Goal: Task Accomplishment & Management: Manage account settings

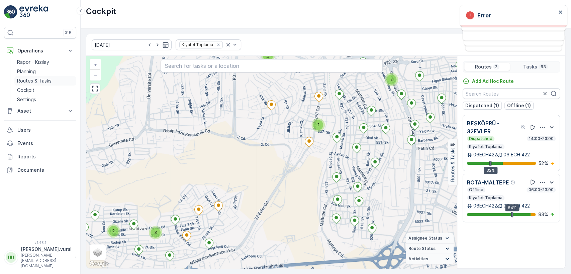
click at [34, 81] on p "Routes & Tasks" at bounding box center [34, 81] width 34 height 7
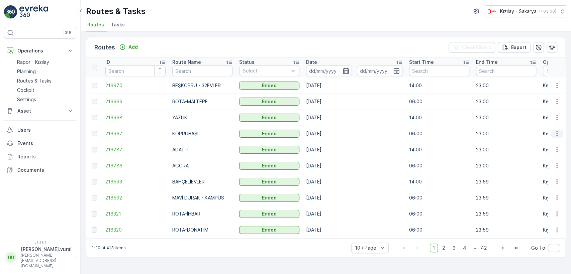
click at [557, 134] on icon "button" at bounding box center [556, 133] width 1 height 5
click at [553, 142] on span "See More Details" at bounding box center [541, 144] width 39 height 7
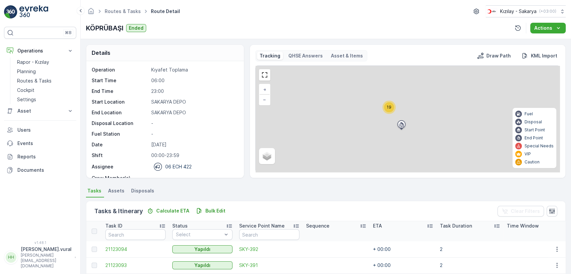
scroll to position [159, 0]
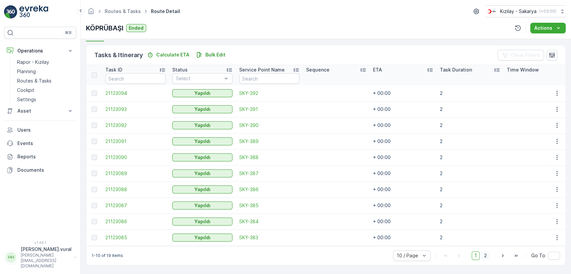
click at [482, 254] on span "2" at bounding box center [485, 256] width 9 height 9
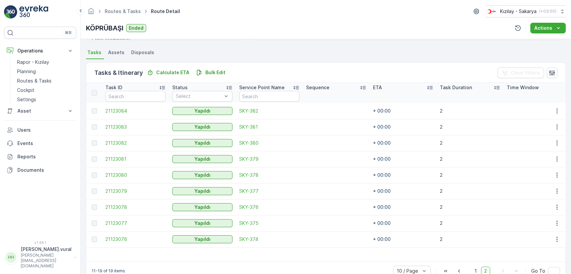
scroll to position [157, 0]
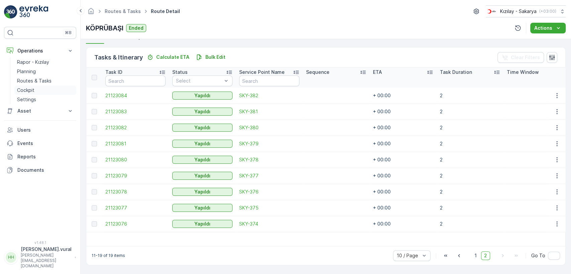
click at [52, 86] on link "Cockpit" at bounding box center [45, 90] width 62 height 9
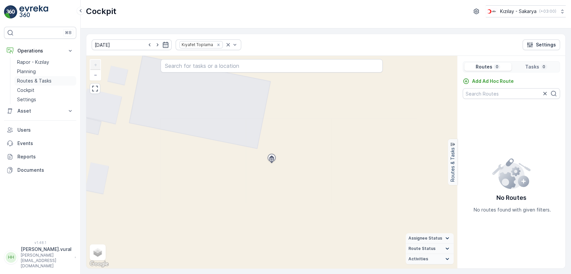
click at [48, 83] on p "Routes & Tasks" at bounding box center [34, 81] width 34 height 7
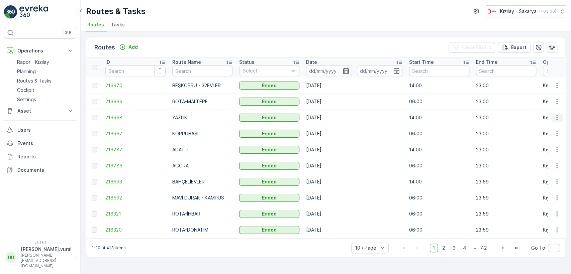
click at [557, 118] on icon "button" at bounding box center [557, 117] width 7 height 7
click at [551, 125] on span "See More Details" at bounding box center [541, 127] width 39 height 7
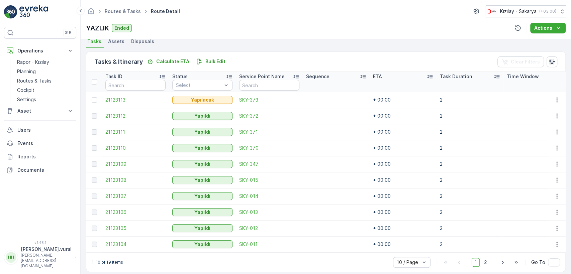
scroll to position [159, 0]
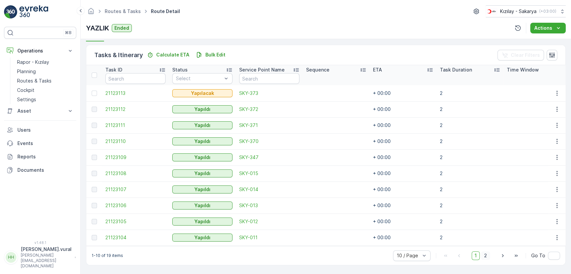
click at [485, 255] on span "2" at bounding box center [485, 256] width 9 height 9
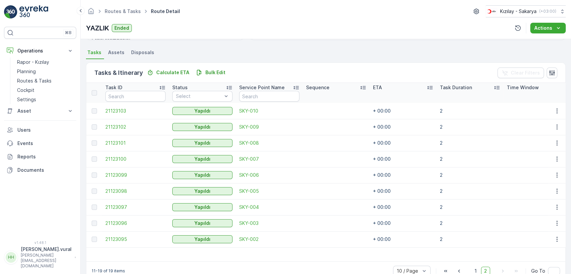
scroll to position [157, 0]
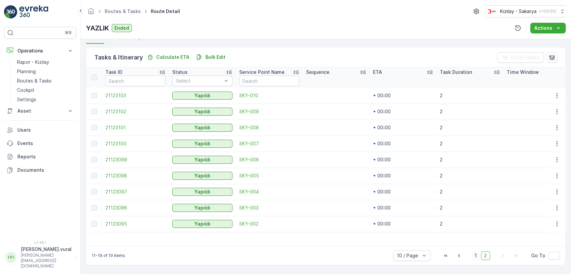
click at [478, 257] on span "1" at bounding box center [476, 256] width 8 height 9
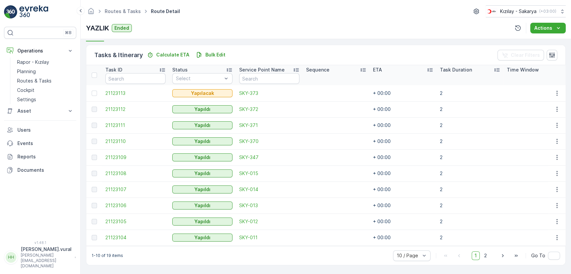
scroll to position [159, 0]
click at [555, 90] on icon "button" at bounding box center [557, 93] width 7 height 7
click at [546, 136] on div "Delete" at bounding box center [546, 140] width 51 height 9
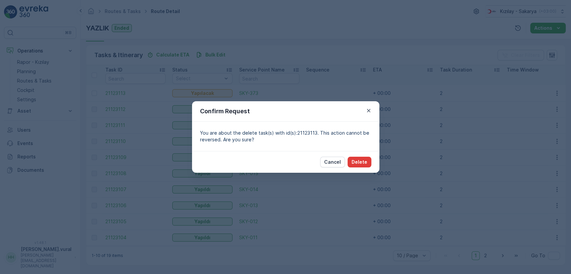
click at [358, 167] on button "Delete" at bounding box center [360, 162] width 24 height 11
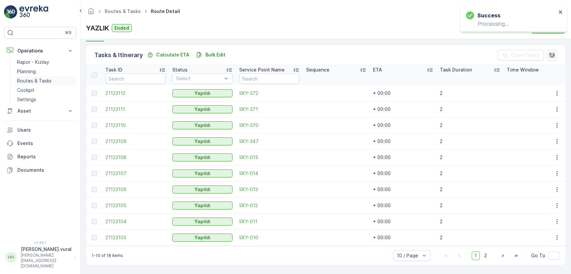
click at [40, 83] on p "Routes & Tasks" at bounding box center [34, 81] width 34 height 7
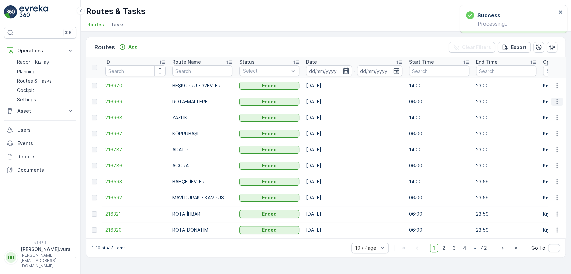
click at [557, 102] on icon "button" at bounding box center [557, 101] width 7 height 7
click at [547, 114] on span "See More Details" at bounding box center [541, 111] width 39 height 7
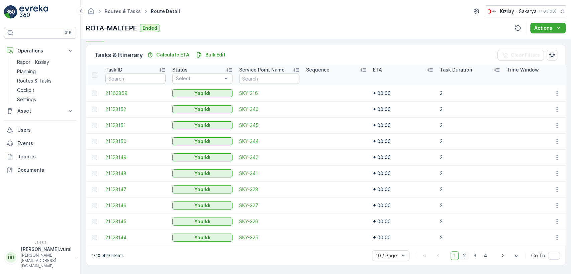
click at [465, 255] on span "2" at bounding box center [464, 256] width 9 height 9
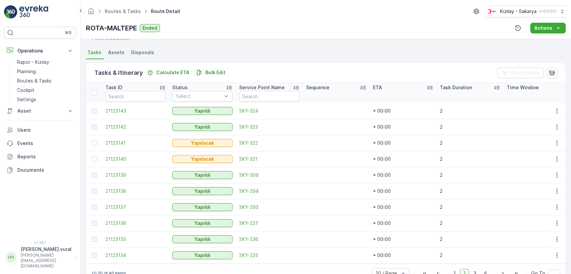
scroll to position [159, 0]
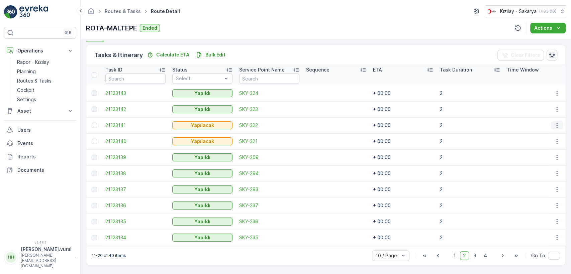
click at [555, 122] on icon "button" at bounding box center [557, 125] width 7 height 7
click at [549, 174] on div "Delete" at bounding box center [546, 172] width 51 height 9
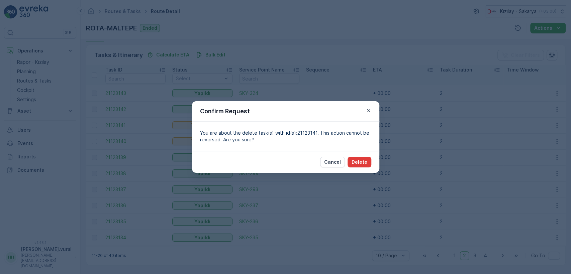
click at [361, 161] on p "Delete" at bounding box center [360, 162] width 16 height 7
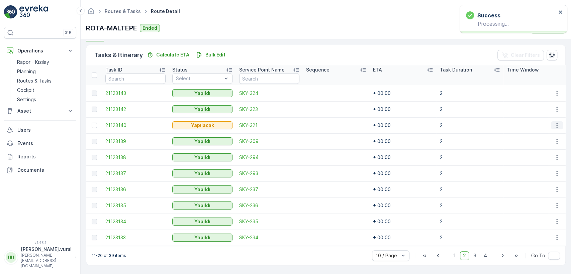
click at [551, 122] on button "button" at bounding box center [557, 125] width 12 height 8
click at [536, 170] on span "Delete" at bounding box center [531, 173] width 15 height 7
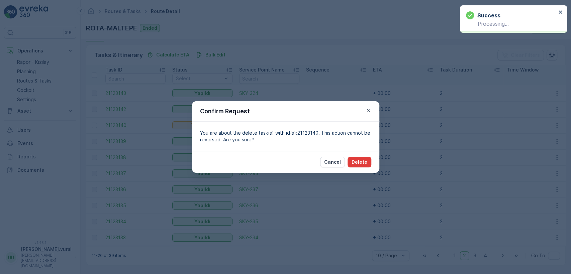
click at [362, 161] on p "Delete" at bounding box center [360, 162] width 16 height 7
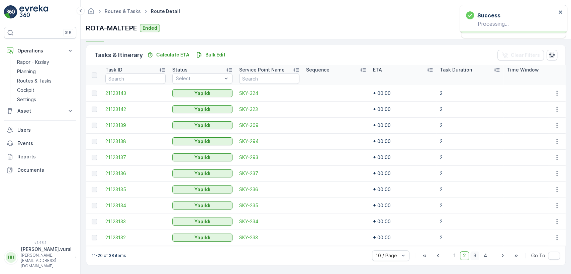
click at [474, 254] on span "3" at bounding box center [474, 256] width 9 height 9
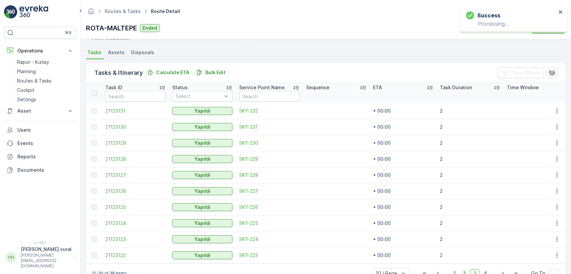
scroll to position [159, 0]
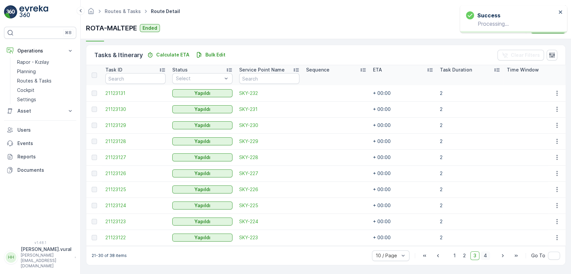
click at [482, 258] on span "4" at bounding box center [485, 256] width 9 height 9
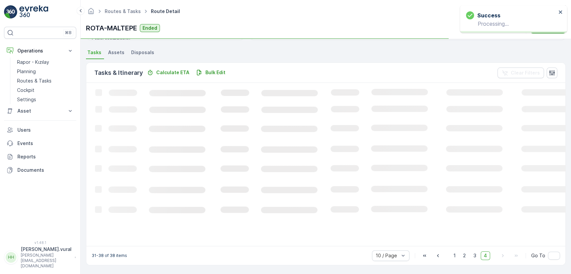
scroll to position [155, 0]
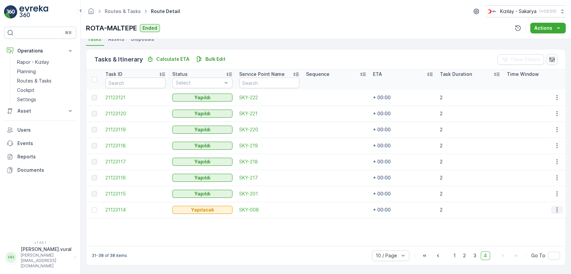
click at [558, 207] on icon "button" at bounding box center [557, 210] width 7 height 7
click at [534, 259] on span "Delete" at bounding box center [531, 257] width 15 height 7
click at [554, 211] on td at bounding box center [557, 210] width 18 height 16
click at [554, 209] on icon "button" at bounding box center [557, 210] width 7 height 7
click at [541, 254] on div "Delete" at bounding box center [546, 257] width 51 height 9
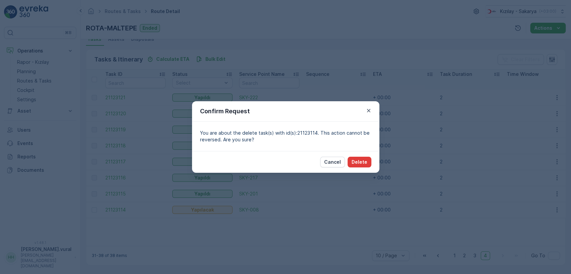
click at [368, 163] on button "Delete" at bounding box center [360, 162] width 24 height 11
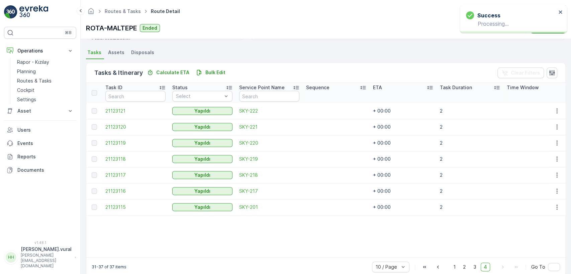
scroll to position [153, 0]
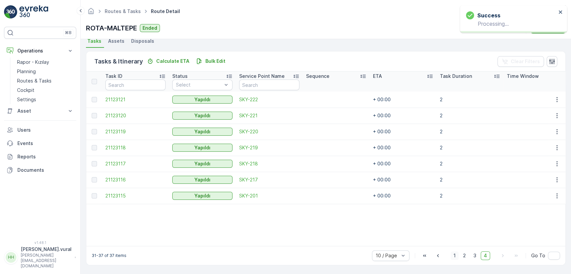
click at [451, 255] on span "1" at bounding box center [455, 256] width 8 height 9
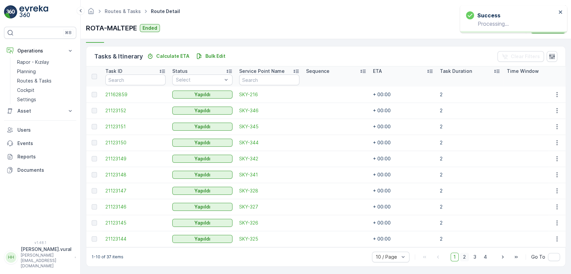
click at [467, 260] on span "2" at bounding box center [464, 257] width 9 height 9
click at [475, 259] on span "3" at bounding box center [474, 257] width 9 height 9
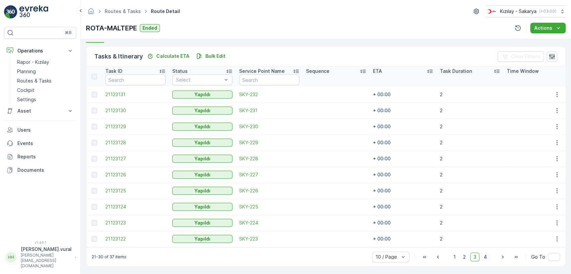
click at [485, 258] on span "4" at bounding box center [485, 257] width 9 height 9
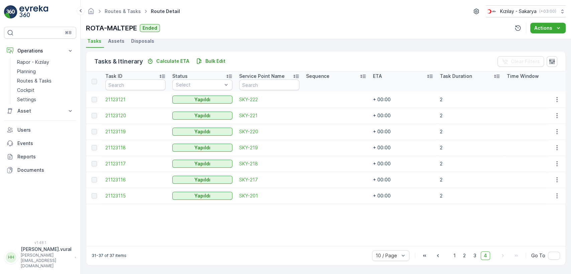
scroll to position [153, 0]
click at [44, 74] on link "Planning" at bounding box center [45, 71] width 62 height 9
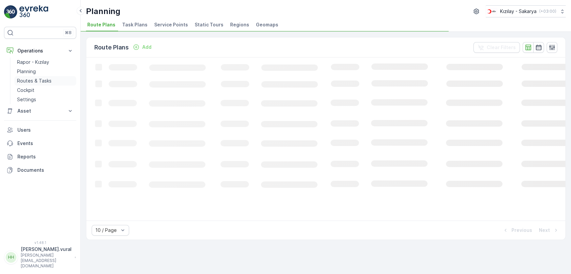
drag, startPoint x: 44, startPoint y: 74, endPoint x: 46, endPoint y: 80, distance: 6.9
click at [46, 80] on div "Rapor - Kızılay Planning Routes & Tasks Cockpit Settings" at bounding box center [45, 81] width 62 height 47
click at [46, 80] on p "Routes & Tasks" at bounding box center [34, 81] width 34 height 7
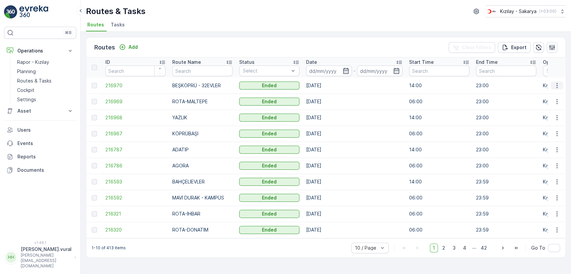
click at [557, 85] on icon "button" at bounding box center [556, 85] width 1 height 5
click at [555, 92] on span "See More Details" at bounding box center [541, 95] width 39 height 7
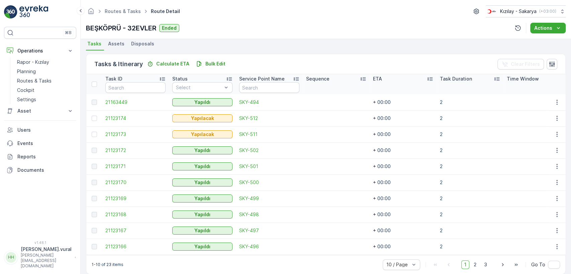
scroll to position [159, 0]
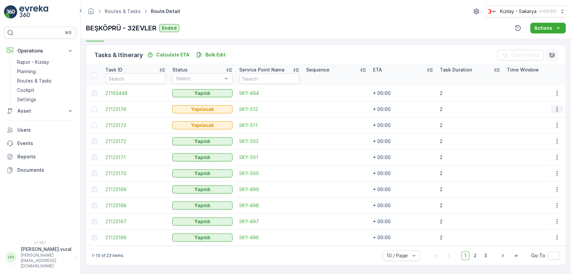
click at [556, 107] on icon "button" at bounding box center [557, 109] width 7 height 7
click at [549, 154] on div "Delete" at bounding box center [546, 156] width 51 height 9
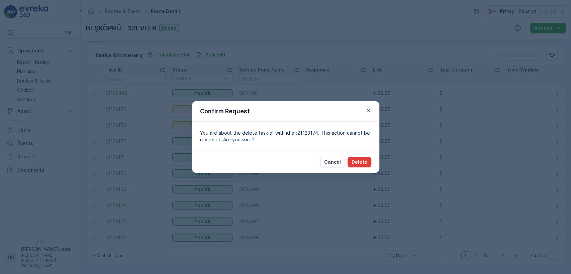
click at [369, 163] on button "Delete" at bounding box center [360, 162] width 24 height 11
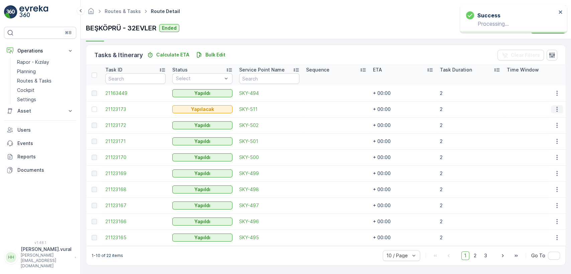
click at [554, 106] on icon "button" at bounding box center [557, 109] width 7 height 7
click at [539, 158] on div "Delete" at bounding box center [546, 156] width 51 height 9
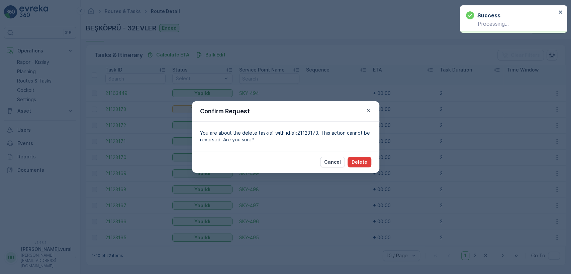
click at [360, 161] on p "Delete" at bounding box center [360, 162] width 16 height 7
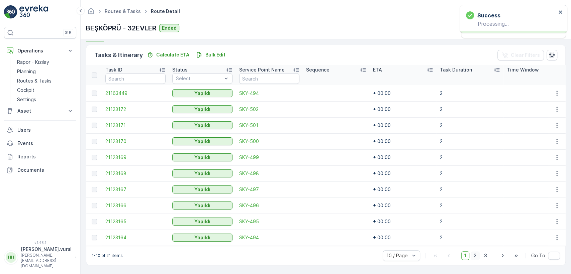
click at [472, 258] on span "2" at bounding box center [475, 256] width 9 height 9
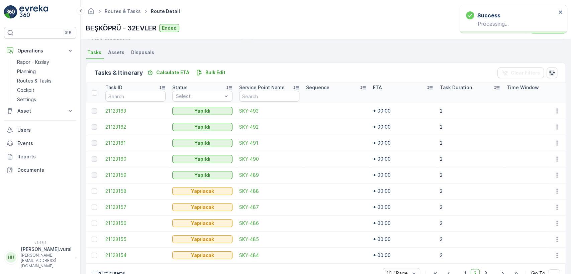
scroll to position [159, 0]
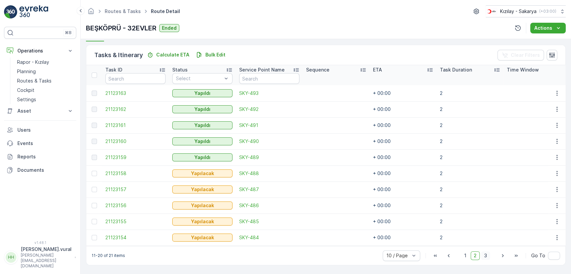
click at [481, 257] on span "3" at bounding box center [485, 256] width 9 height 9
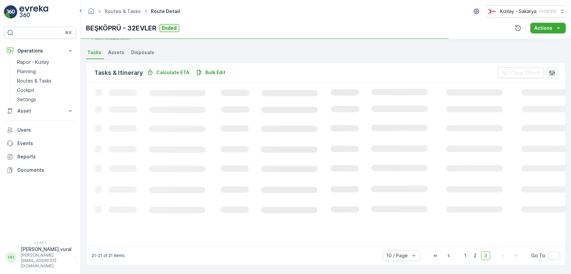
click at [482, 258] on span "3" at bounding box center [485, 256] width 9 height 9
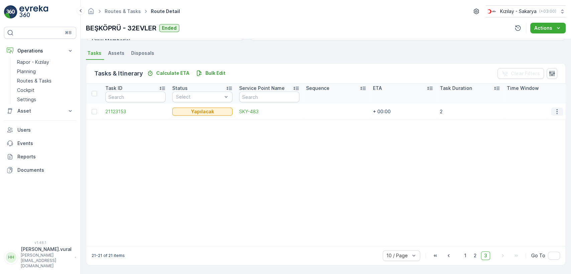
click at [555, 109] on icon "button" at bounding box center [557, 111] width 7 height 7
click at [541, 157] on div "Delete" at bounding box center [546, 158] width 51 height 9
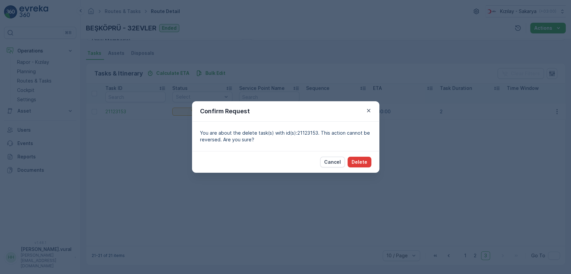
click at [359, 162] on p "Delete" at bounding box center [360, 162] width 16 height 7
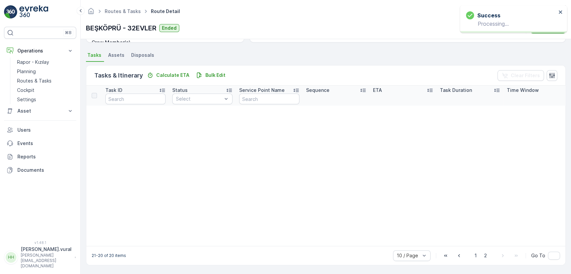
scroll to position [139, 0]
click at [481, 263] on div "21-20 of 20 items 10 / Page 1 2 Go To" at bounding box center [325, 255] width 479 height 19
click at [485, 257] on span "2" at bounding box center [485, 256] width 9 height 9
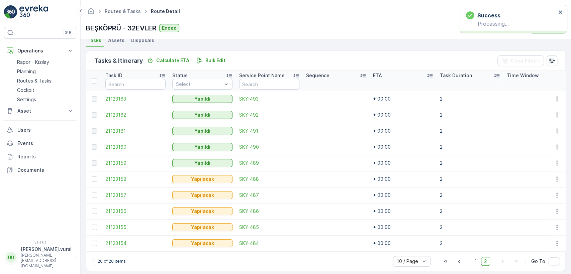
scroll to position [159, 0]
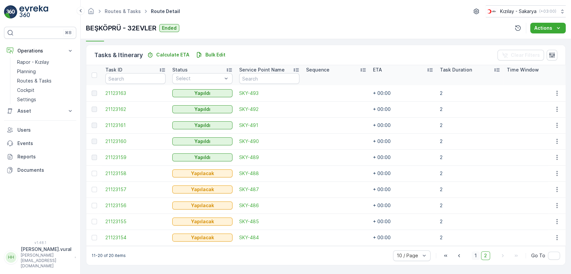
click at [477, 255] on span "1" at bounding box center [476, 256] width 8 height 9
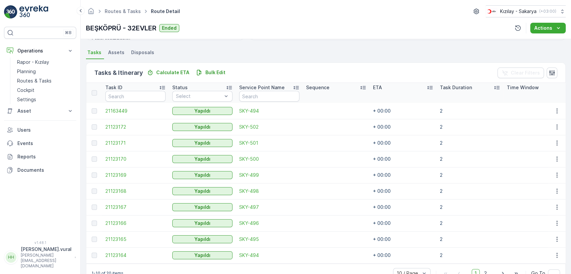
scroll to position [159, 0]
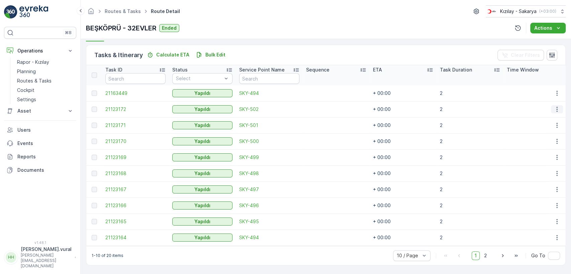
click at [554, 106] on icon "button" at bounding box center [557, 109] width 7 height 7
click at [552, 112] on div "See More Details" at bounding box center [549, 116] width 44 height 9
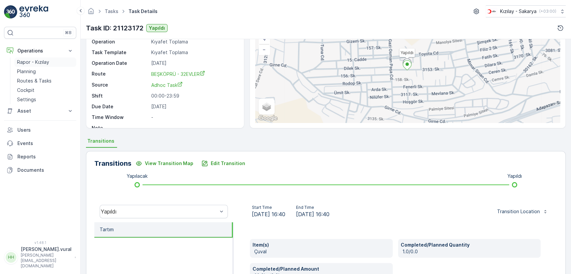
scroll to position [37, 0]
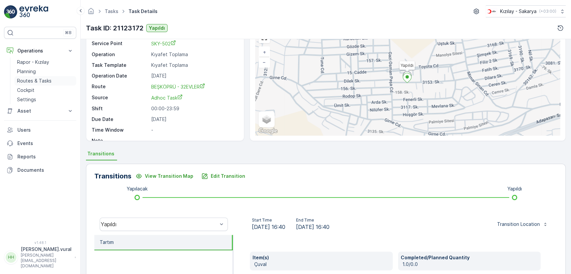
click at [45, 84] on p "Routes & Tasks" at bounding box center [34, 81] width 34 height 7
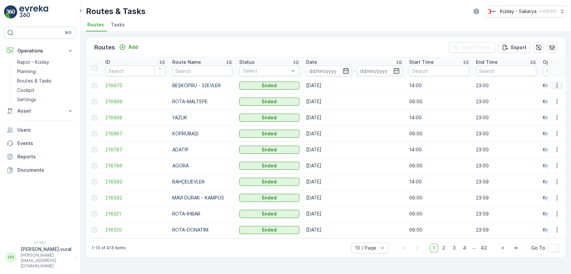
click at [554, 86] on icon "button" at bounding box center [557, 85] width 7 height 7
click at [554, 96] on span "See More Details" at bounding box center [541, 95] width 39 height 7
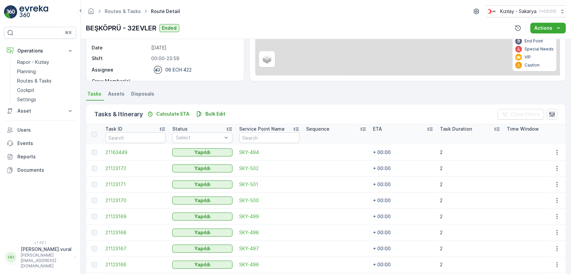
scroll to position [159, 0]
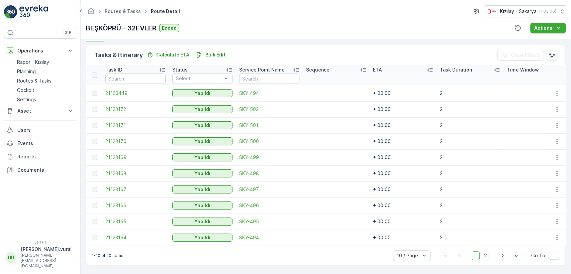
click at [484, 255] on span "2" at bounding box center [485, 256] width 9 height 9
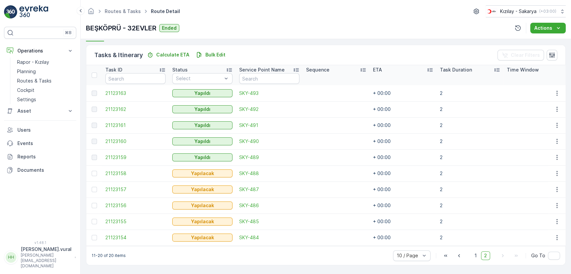
click at [482, 257] on span "2" at bounding box center [485, 256] width 9 height 9
click at [477, 256] on span "1" at bounding box center [476, 256] width 8 height 9
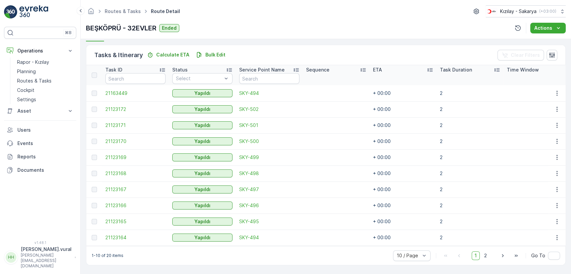
click at [475, 256] on span "1" at bounding box center [476, 256] width 8 height 9
click at [483, 255] on span "2" at bounding box center [485, 256] width 9 height 9
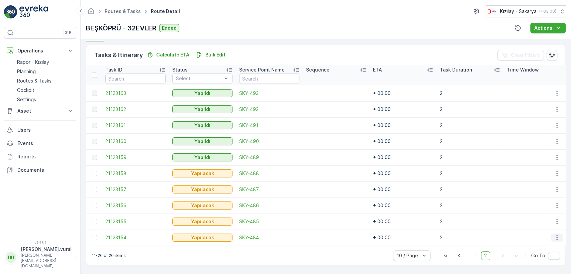
click at [557, 237] on icon "button" at bounding box center [557, 238] width 7 height 7
click at [542, 222] on div "Delete" at bounding box center [546, 224] width 51 height 9
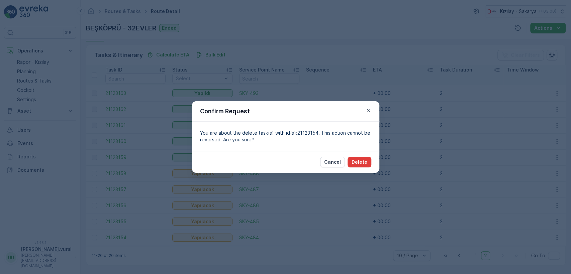
click at [365, 161] on p "Delete" at bounding box center [360, 162] width 16 height 7
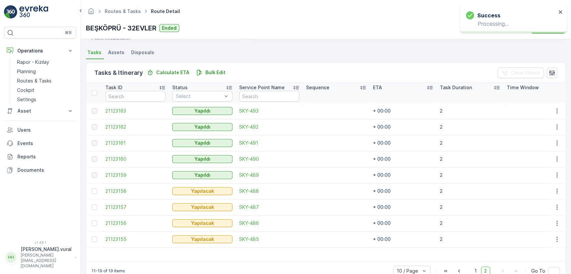
scroll to position [157, 0]
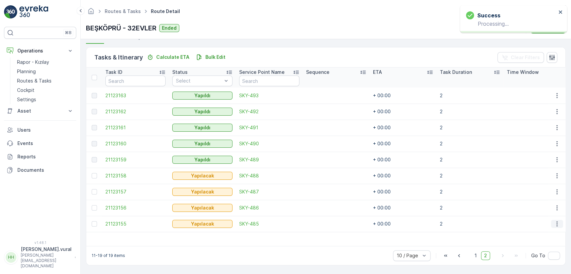
click at [554, 221] on icon "button" at bounding box center [557, 224] width 7 height 7
click at [535, 212] on span "Delete" at bounding box center [531, 210] width 15 height 7
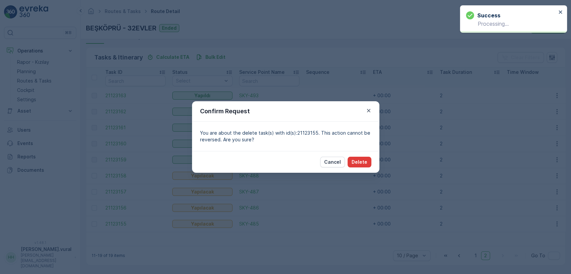
click at [359, 160] on p "Delete" at bounding box center [360, 162] width 16 height 7
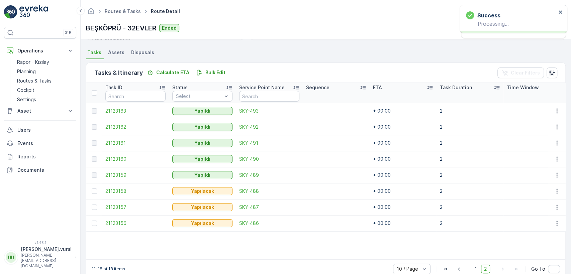
scroll to position [155, 0]
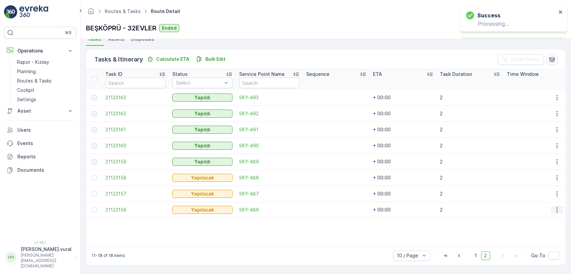
click at [556, 210] on button "button" at bounding box center [557, 210] width 12 height 8
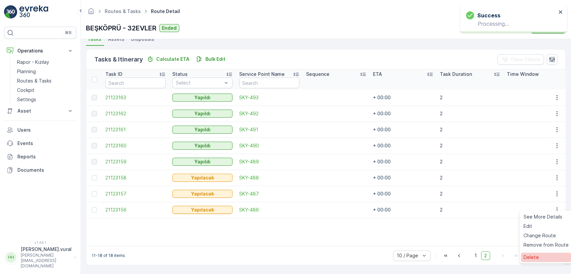
click at [543, 259] on div "Delete" at bounding box center [546, 257] width 51 height 9
click at [551, 206] on button "button" at bounding box center [557, 210] width 12 height 8
click at [548, 253] on div "Delete" at bounding box center [546, 257] width 51 height 9
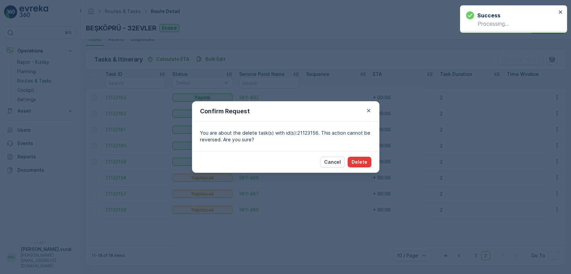
click at [357, 161] on p "Delete" at bounding box center [360, 162] width 16 height 7
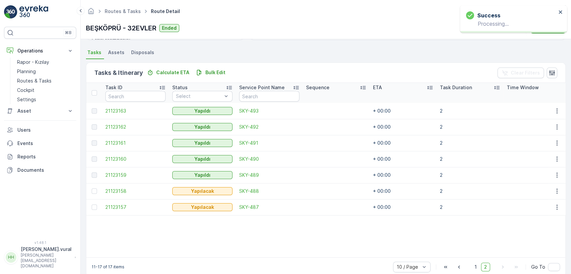
scroll to position [153, 0]
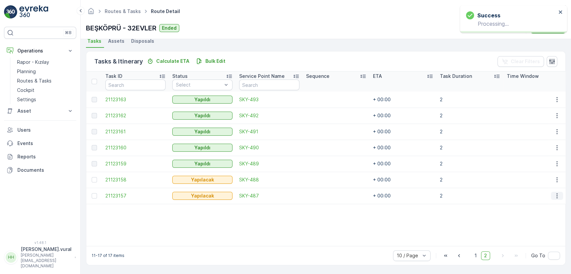
click at [554, 193] on icon "button" at bounding box center [557, 196] width 7 height 7
click at [542, 240] on div "Delete" at bounding box center [546, 243] width 51 height 9
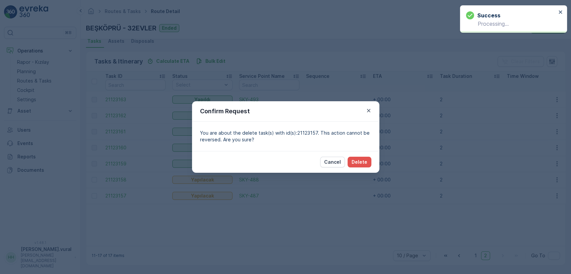
click at [351, 155] on div "Cancel Delete" at bounding box center [285, 162] width 187 height 22
click at [355, 159] on p "Delete" at bounding box center [360, 162] width 16 height 7
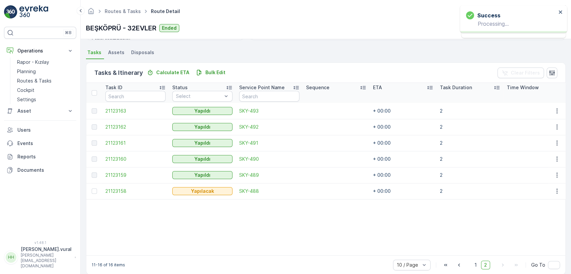
scroll to position [151, 0]
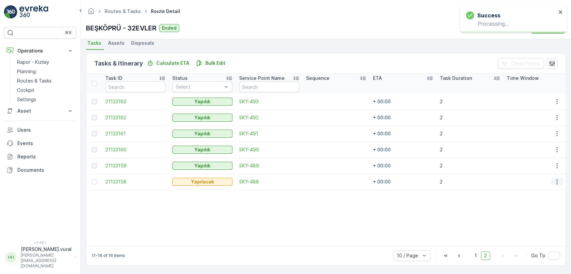
click at [554, 179] on icon "button" at bounding box center [557, 182] width 7 height 7
click at [542, 229] on div "Delete" at bounding box center [546, 229] width 51 height 9
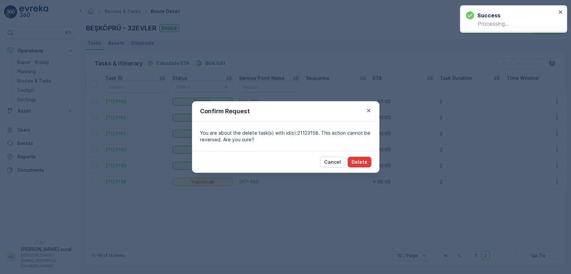
click at [351, 163] on button "Delete" at bounding box center [360, 162] width 24 height 11
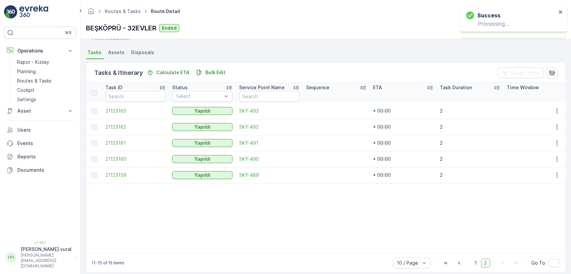
scroll to position [149, 0]
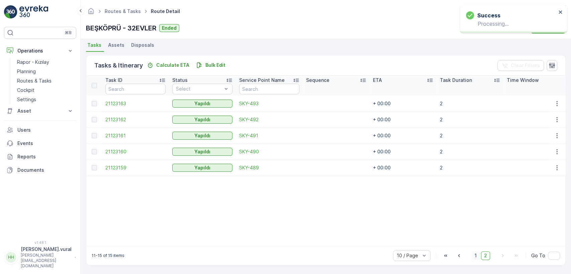
click at [478, 255] on span "1" at bounding box center [476, 256] width 8 height 9
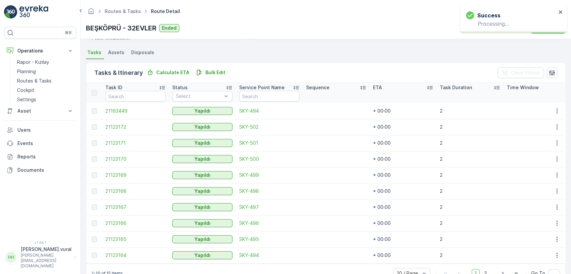
scroll to position [151, 0]
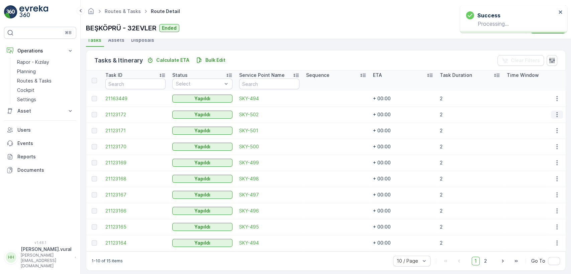
click at [551, 113] on button "button" at bounding box center [557, 115] width 12 height 8
click at [544, 126] on span "See More Details" at bounding box center [549, 124] width 39 height 7
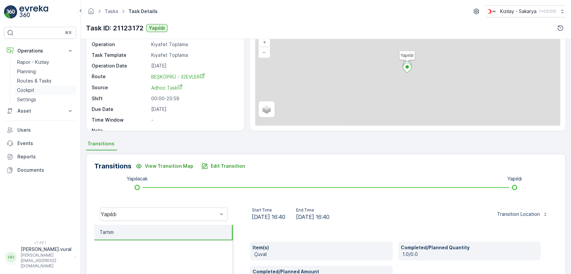
scroll to position [36, 0]
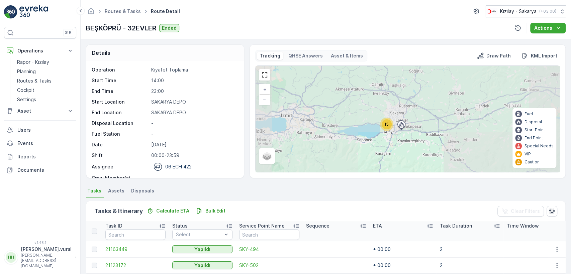
scroll to position [159, 0]
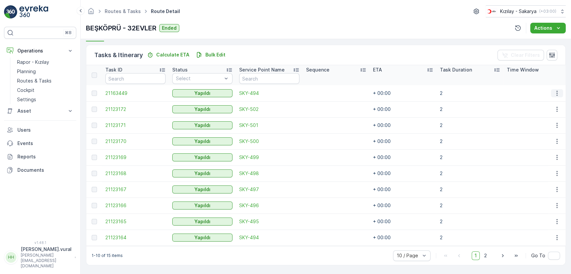
click at [559, 89] on button "button" at bounding box center [557, 93] width 12 height 8
click at [542, 98] on span "See More Details" at bounding box center [549, 100] width 39 height 7
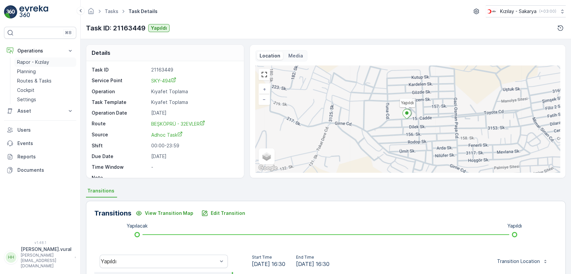
click at [49, 59] on p "Rapor - Kızılay" at bounding box center [33, 62] width 32 height 7
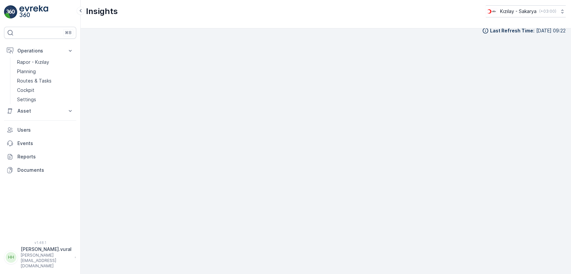
scroll to position [7, 0]
click at [32, 78] on p "Routes & Tasks" at bounding box center [34, 81] width 34 height 7
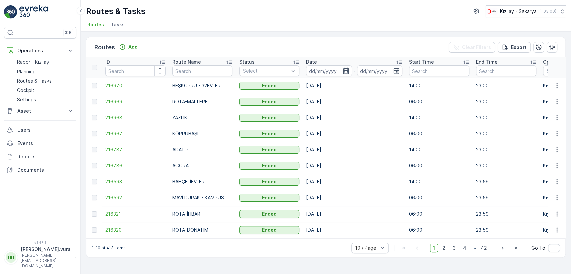
click at [48, 266] on p "[PERSON_NAME][EMAIL_ADDRESS][DOMAIN_NAME]" at bounding box center [46, 261] width 51 height 16
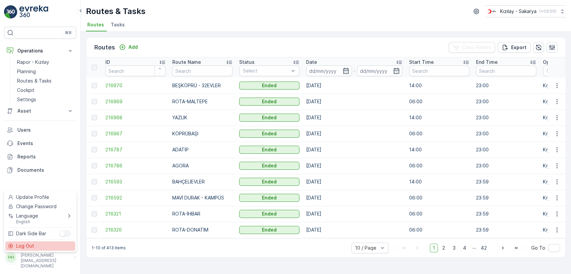
click at [47, 244] on div "Log Out" at bounding box center [40, 246] width 70 height 9
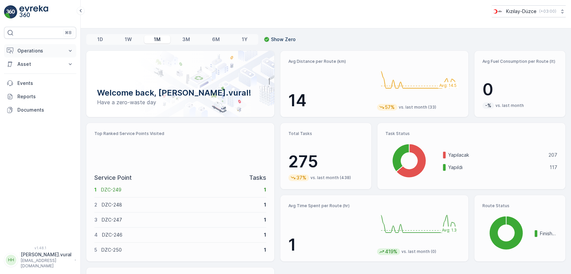
click at [27, 50] on p "Operations" at bounding box center [40, 51] width 46 height 7
click at [40, 82] on p "Routes & Tasks" at bounding box center [34, 81] width 34 height 7
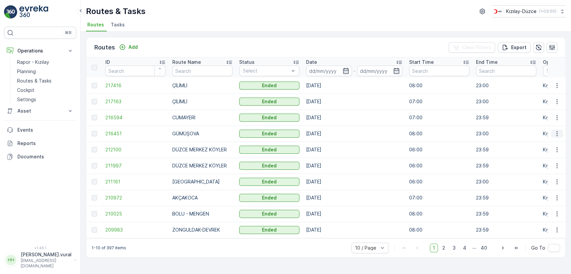
click at [558, 131] on icon "button" at bounding box center [557, 133] width 7 height 7
click at [551, 139] on div "See More Details" at bounding box center [545, 143] width 52 height 9
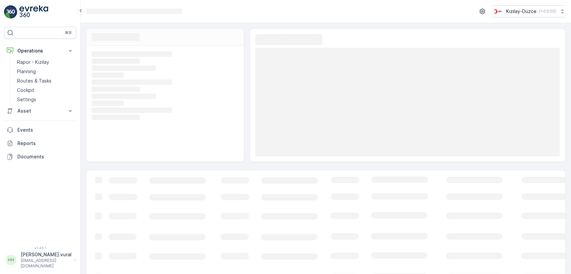
click at [549, 143] on rect at bounding box center [407, 102] width 305 height 109
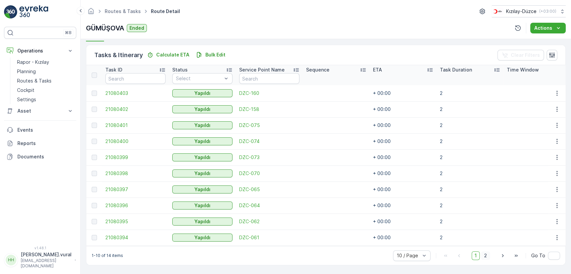
click at [482, 254] on span "2" at bounding box center [485, 256] width 9 height 9
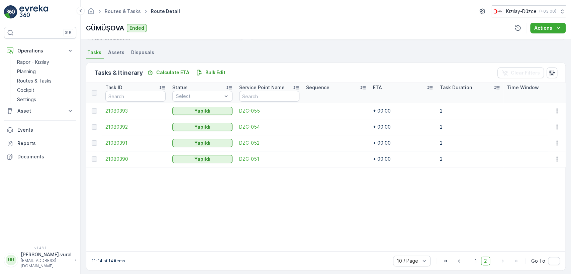
scroll to position [147, 0]
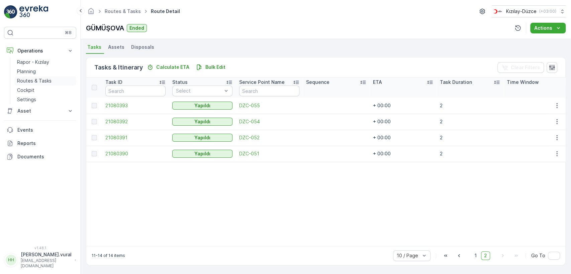
click at [45, 80] on p "Routes & Tasks" at bounding box center [34, 81] width 34 height 7
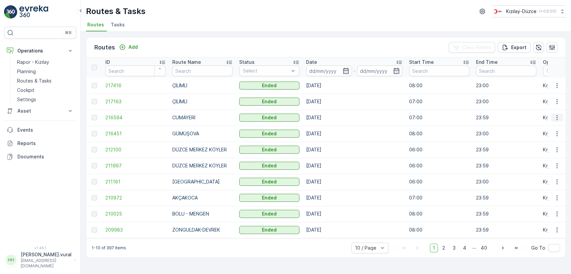
click at [556, 116] on icon "button" at bounding box center [557, 117] width 7 height 7
click at [548, 126] on span "See More Details" at bounding box center [541, 127] width 39 height 7
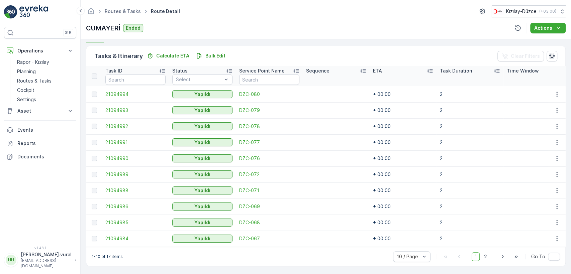
scroll to position [159, 0]
click at [485, 254] on span "2" at bounding box center [485, 256] width 9 height 9
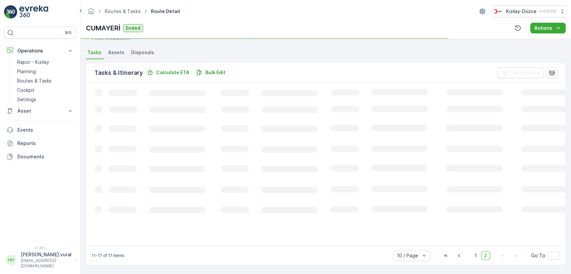
scroll to position [153, 0]
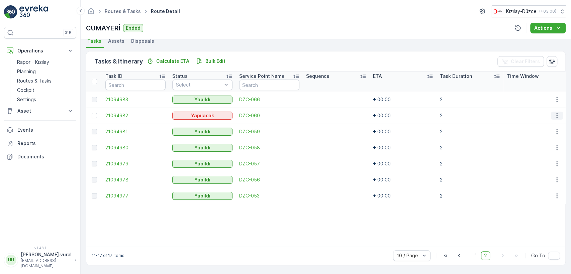
click at [554, 112] on icon "button" at bounding box center [557, 115] width 7 height 7
click at [542, 161] on div "Delete" at bounding box center [546, 163] width 51 height 9
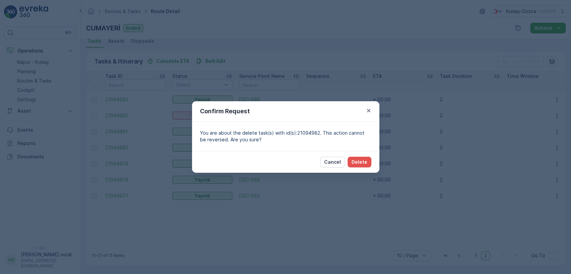
click at [346, 159] on div "Cancel Delete" at bounding box center [345, 162] width 51 height 11
click at [357, 162] on p "Delete" at bounding box center [360, 162] width 16 height 7
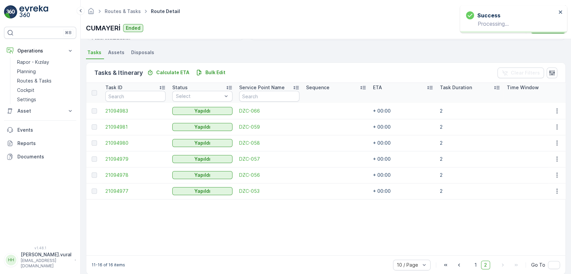
scroll to position [151, 0]
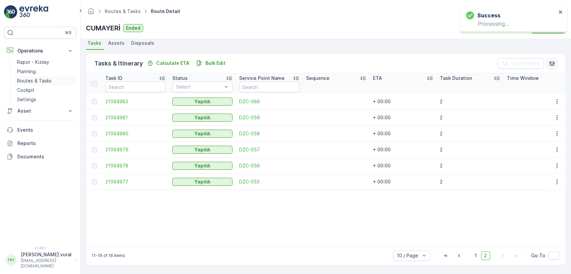
click at [44, 78] on p "Routes & Tasks" at bounding box center [34, 81] width 34 height 7
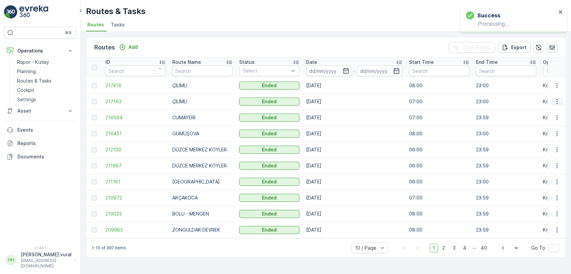
click at [559, 100] on icon "button" at bounding box center [557, 101] width 7 height 7
click at [547, 109] on span "See More Details" at bounding box center [541, 111] width 39 height 7
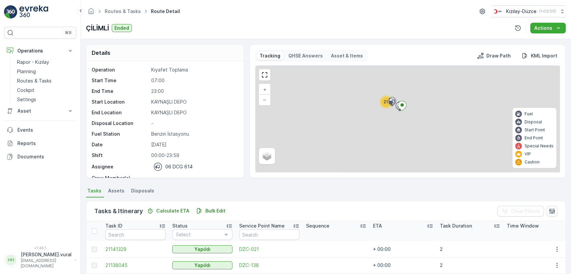
scroll to position [159, 0]
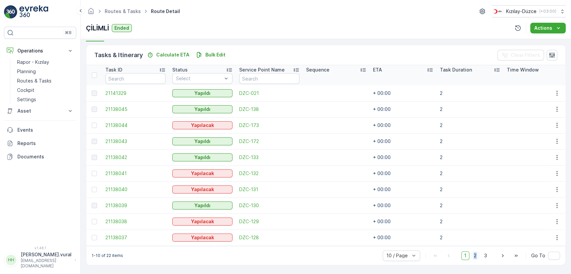
click at [475, 256] on span "2" at bounding box center [475, 256] width 9 height 9
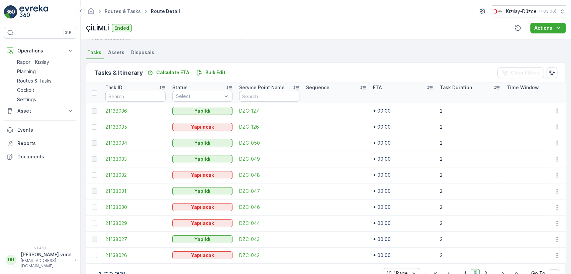
scroll to position [159, 0]
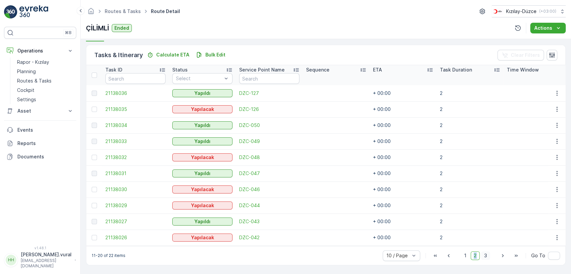
click at [484, 257] on span "3" at bounding box center [485, 256] width 9 height 9
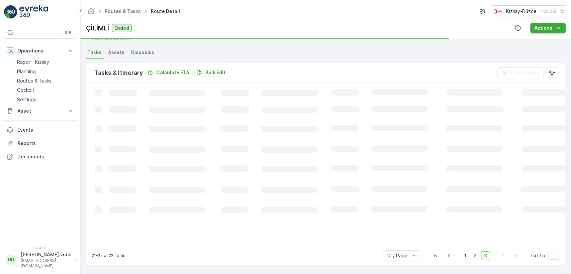
scroll to position [143, 0]
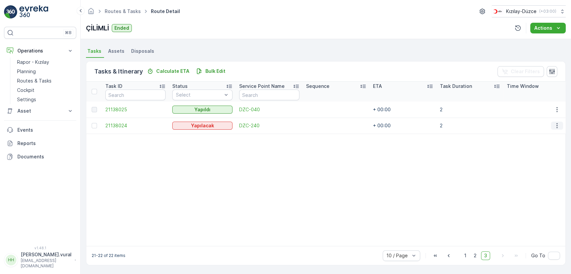
click at [556, 122] on icon "button" at bounding box center [557, 125] width 7 height 7
click at [532, 171] on span "Delete" at bounding box center [531, 173] width 15 height 7
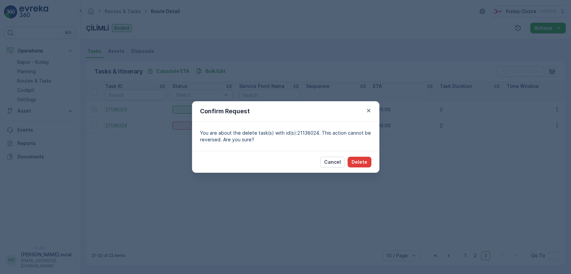
click at [352, 158] on button "Delete" at bounding box center [360, 162] width 24 height 11
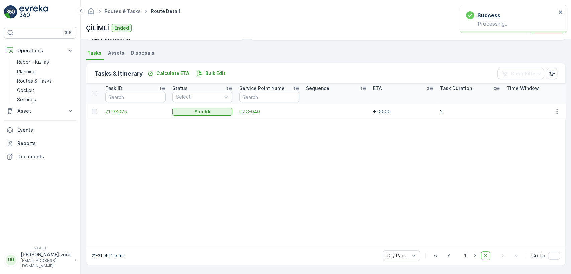
scroll to position [141, 0]
click at [475, 252] on span "2" at bounding box center [475, 256] width 9 height 9
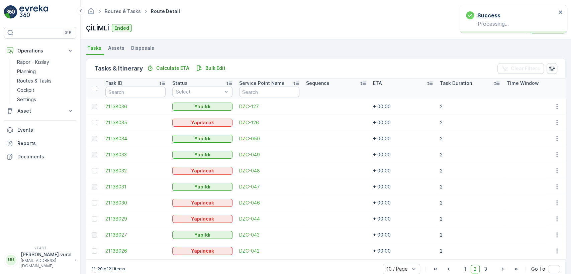
scroll to position [159, 0]
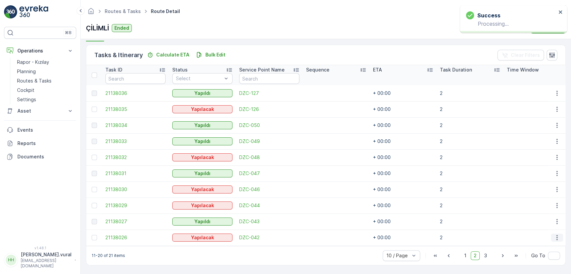
click at [555, 236] on icon "button" at bounding box center [557, 238] width 7 height 7
click at [537, 226] on span "Delete" at bounding box center [531, 224] width 15 height 7
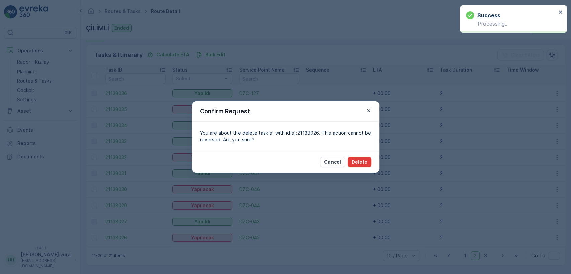
click at [360, 161] on p "Delete" at bounding box center [360, 162] width 16 height 7
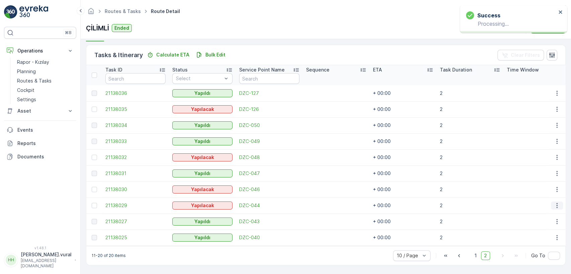
click at [554, 202] on icon "button" at bounding box center [557, 205] width 7 height 7
click at [537, 250] on span "Delete" at bounding box center [531, 253] width 15 height 7
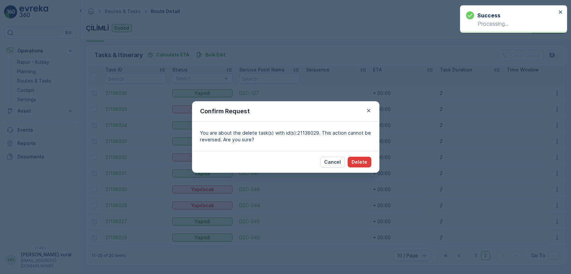
click at [366, 166] on button "Delete" at bounding box center [360, 162] width 24 height 11
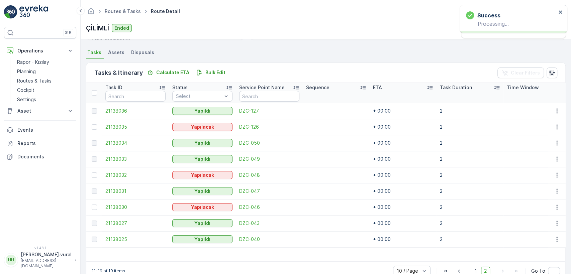
scroll to position [157, 0]
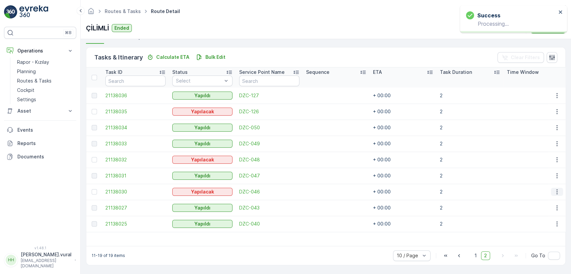
click at [558, 189] on icon "button" at bounding box center [557, 192] width 7 height 7
click at [525, 240] on span "Delete" at bounding box center [531, 239] width 15 height 7
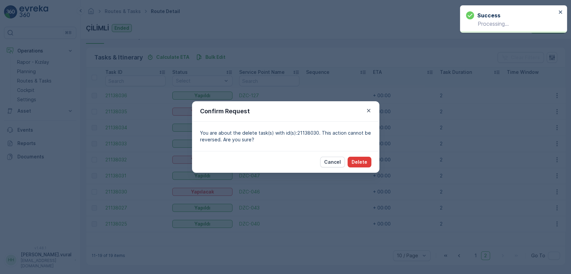
click at [349, 158] on button "Delete" at bounding box center [360, 162] width 24 height 11
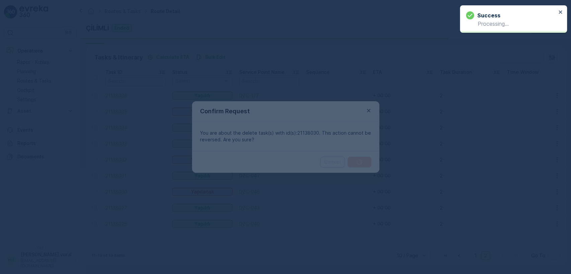
click at [358, 159] on div at bounding box center [285, 137] width 571 height 274
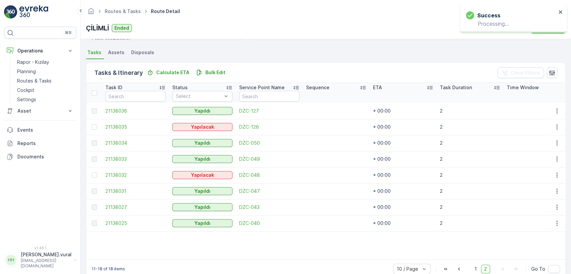
scroll to position [155, 0]
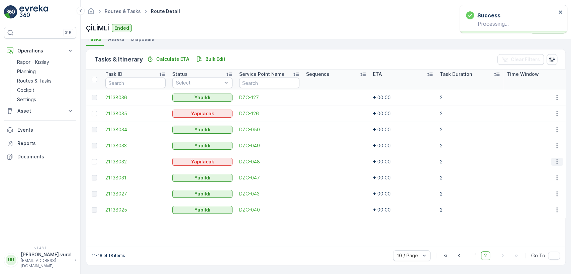
click at [551, 160] on button "button" at bounding box center [557, 162] width 12 height 8
click at [537, 209] on span "Delete" at bounding box center [531, 209] width 15 height 7
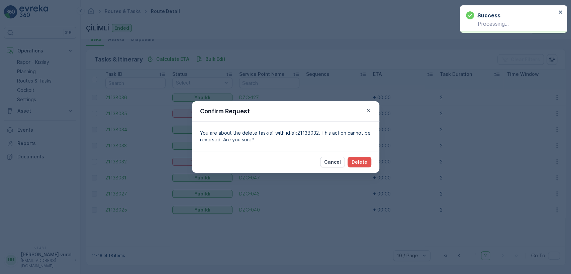
click at [358, 168] on div "Cancel Delete" at bounding box center [285, 162] width 187 height 22
click at [358, 165] on p "Delete" at bounding box center [360, 162] width 16 height 7
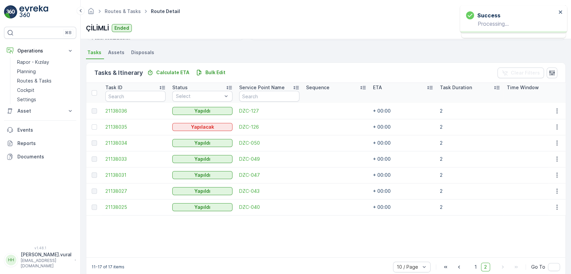
scroll to position [153, 0]
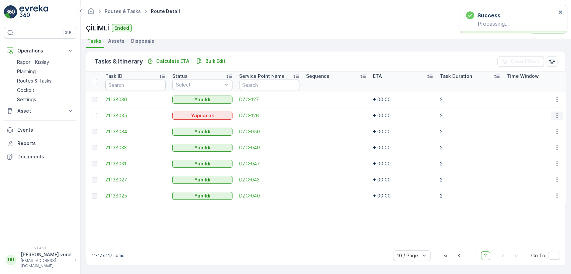
click at [557, 112] on icon "button" at bounding box center [557, 115] width 7 height 7
click at [532, 157] on div "Menu" at bounding box center [546, 157] width 48 height 0
click at [533, 160] on span "Delete" at bounding box center [531, 163] width 15 height 7
click at [554, 114] on icon "button" at bounding box center [557, 115] width 7 height 7
click at [538, 159] on div "Delete" at bounding box center [546, 163] width 51 height 9
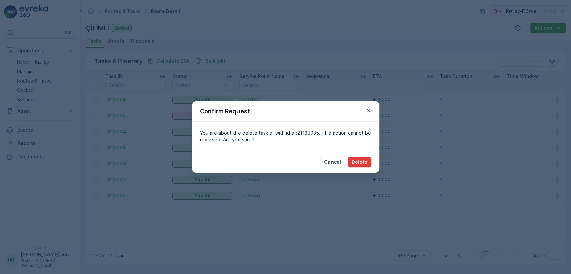
click at [364, 162] on p "Delete" at bounding box center [360, 162] width 16 height 7
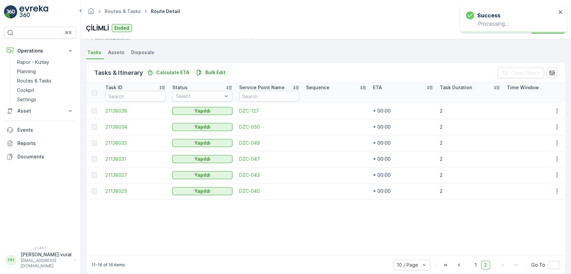
scroll to position [151, 0]
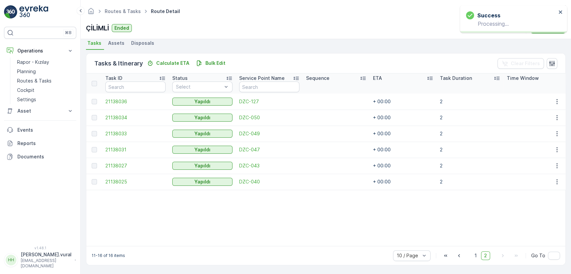
click at [481, 255] on span "2" at bounding box center [485, 256] width 9 height 9
click at [478, 255] on span "1" at bounding box center [476, 256] width 8 height 9
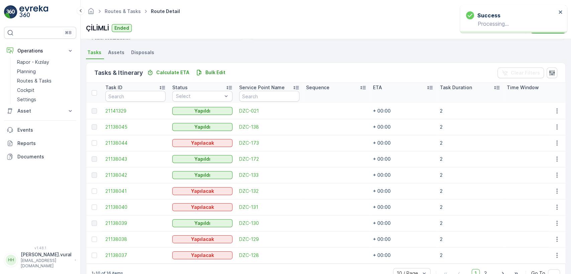
scroll to position [153, 0]
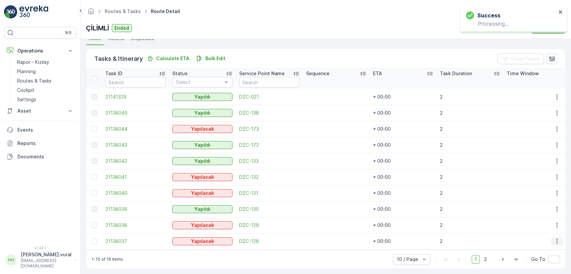
click at [558, 240] on icon "button" at bounding box center [557, 241] width 7 height 7
click at [542, 232] on div "Delete" at bounding box center [546, 231] width 51 height 9
click at [559, 239] on button "button" at bounding box center [557, 242] width 12 height 8
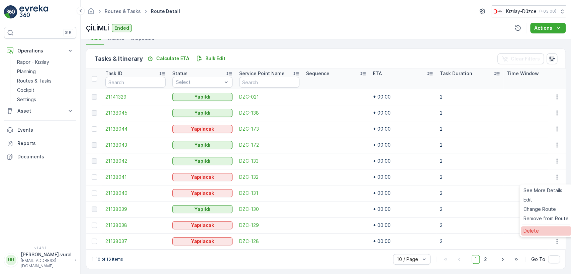
click at [542, 231] on div "Delete" at bounding box center [546, 231] width 51 height 9
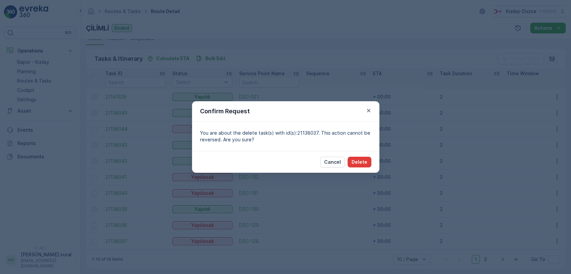
click at [359, 160] on p "Delete" at bounding box center [360, 162] width 16 height 7
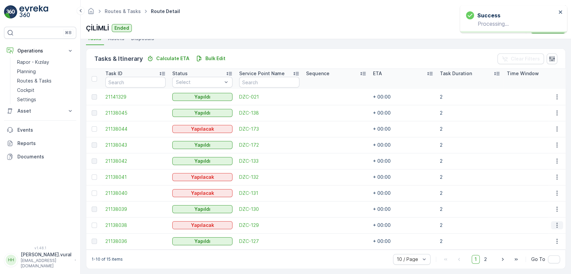
click at [554, 223] on icon "button" at bounding box center [557, 225] width 7 height 7
click at [541, 215] on div "Delete" at bounding box center [546, 214] width 51 height 9
click at [554, 223] on icon "button" at bounding box center [557, 225] width 7 height 7
click at [535, 214] on span "Delete" at bounding box center [531, 215] width 15 height 7
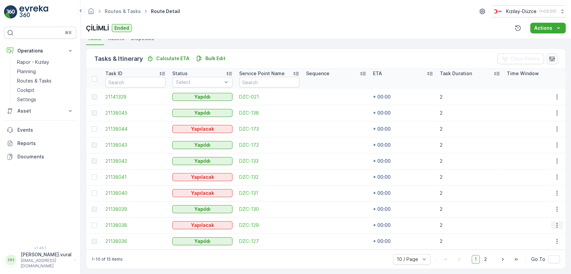
click at [556, 225] on icon "button" at bounding box center [556, 225] width 1 height 5
click at [531, 213] on span "Delete" at bounding box center [531, 215] width 15 height 7
click at [557, 223] on icon "button" at bounding box center [557, 225] width 7 height 7
click at [537, 212] on span "Delete" at bounding box center [531, 215] width 15 height 7
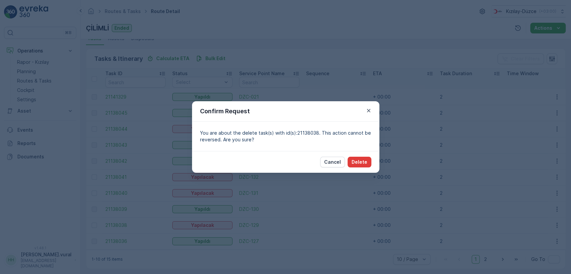
click at [369, 160] on button "Delete" at bounding box center [360, 162] width 24 height 11
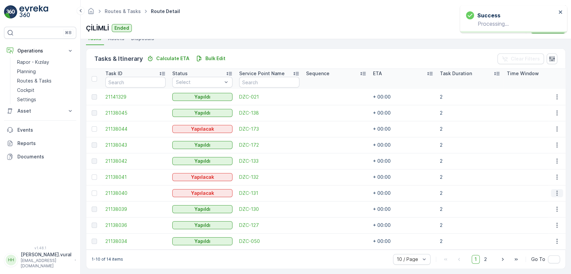
click at [556, 193] on icon "button" at bounding box center [556, 193] width 1 height 5
click at [538, 240] on span "Delete" at bounding box center [531, 243] width 15 height 7
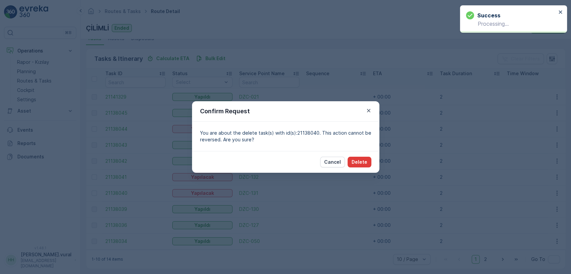
click at [353, 157] on button "Delete" at bounding box center [360, 162] width 24 height 11
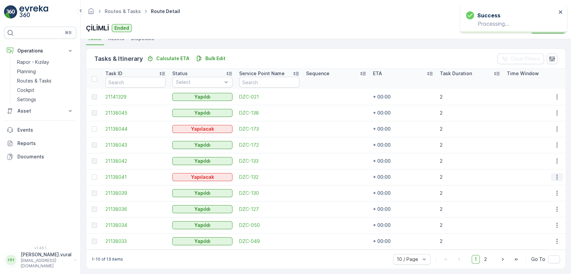
click at [551, 175] on button "button" at bounding box center [557, 177] width 12 height 8
click at [536, 223] on div "Delete" at bounding box center [546, 227] width 51 height 9
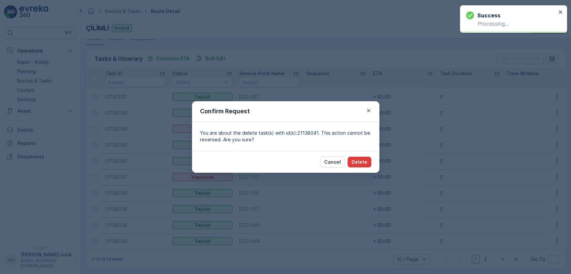
click at [366, 166] on button "Delete" at bounding box center [360, 162] width 24 height 11
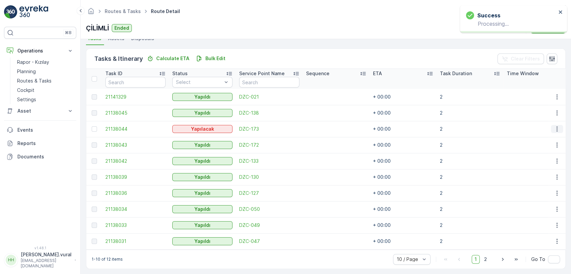
click at [556, 126] on icon "button" at bounding box center [557, 129] width 7 height 7
click at [534, 178] on span "Delete" at bounding box center [531, 179] width 15 height 7
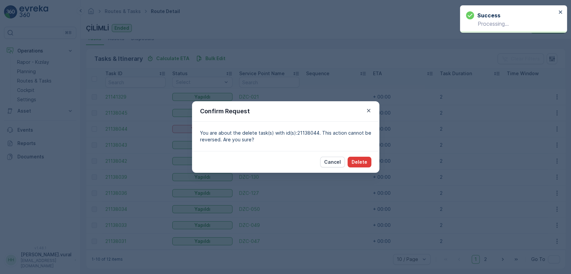
click at [369, 161] on button "Delete" at bounding box center [360, 162] width 24 height 11
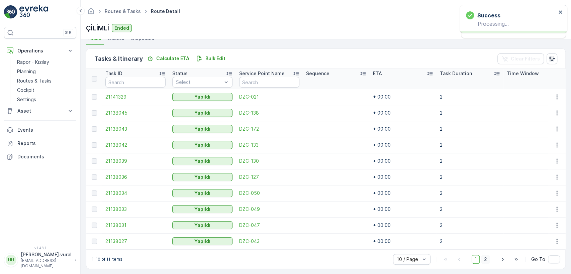
click at [483, 258] on span "2" at bounding box center [485, 259] width 9 height 9
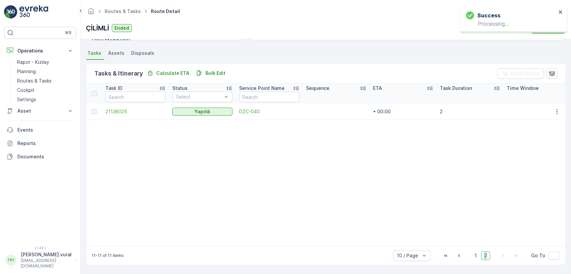
scroll to position [141, 0]
click at [27, 84] on p "Routes & Tasks" at bounding box center [34, 81] width 34 height 7
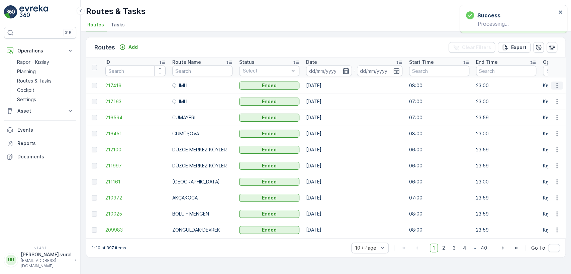
click at [558, 82] on icon "button" at bounding box center [557, 85] width 7 height 7
click at [540, 97] on span "See More Details" at bounding box center [541, 95] width 39 height 7
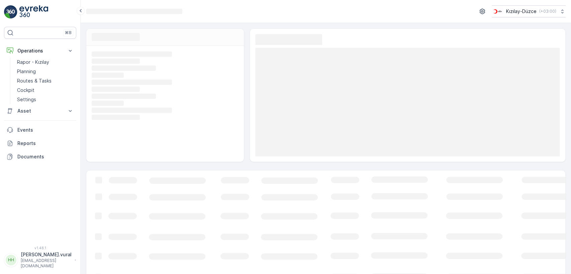
scroll to position [35, 0]
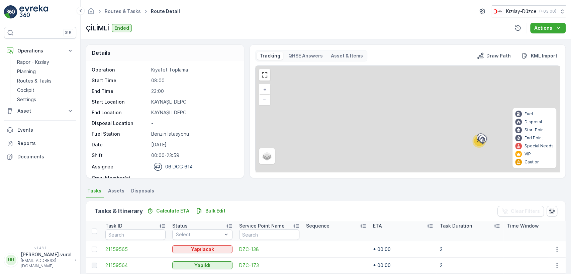
scroll to position [159, 0]
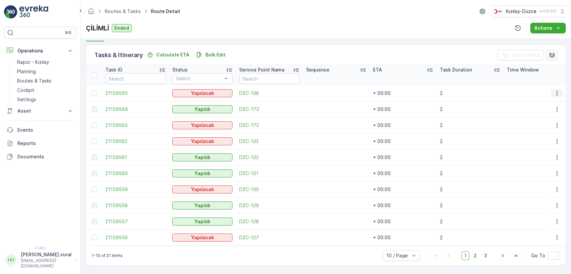
click at [551, 89] on button "button" at bounding box center [557, 93] width 12 height 8
click at [538, 135] on ul "See More Details Edit Change Route Remove from Route Delete" at bounding box center [546, 120] width 53 height 53
drag, startPoint x: 538, startPoint y: 135, endPoint x: 534, endPoint y: 137, distance: 4.6
click at [538, 135] on ul "See More Details Edit Change Route Remove from Route Delete" at bounding box center [546, 120] width 53 height 53
click at [531, 143] on span "Delete" at bounding box center [531, 141] width 15 height 7
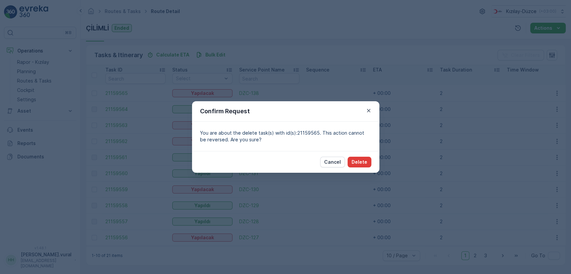
click at [358, 160] on p "Delete" at bounding box center [360, 162] width 16 height 7
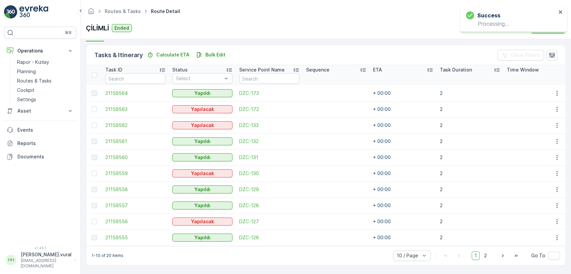
click at [558, 101] on td at bounding box center [557, 109] width 18 height 16
click at [556, 106] on icon "button" at bounding box center [557, 109] width 7 height 7
click at [541, 156] on div "Delete" at bounding box center [546, 156] width 51 height 9
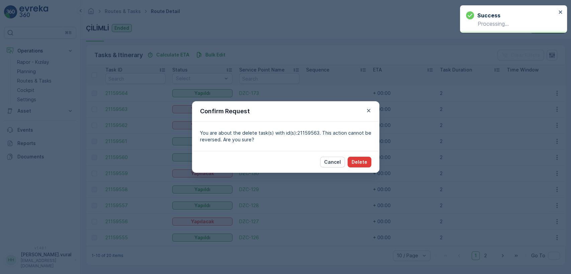
click at [352, 162] on button "Delete" at bounding box center [360, 162] width 24 height 11
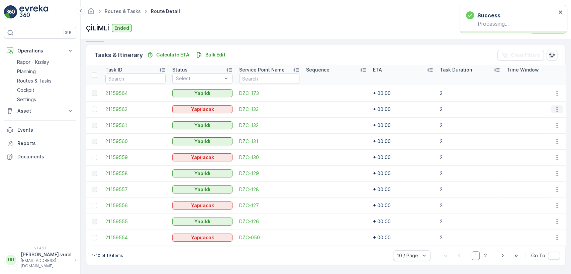
click at [554, 106] on icon "button" at bounding box center [557, 109] width 7 height 7
click at [542, 152] on ul "See More Details Edit Change Route Remove from Route Delete" at bounding box center [546, 136] width 53 height 53
click at [537, 158] on span "Delete" at bounding box center [531, 157] width 15 height 7
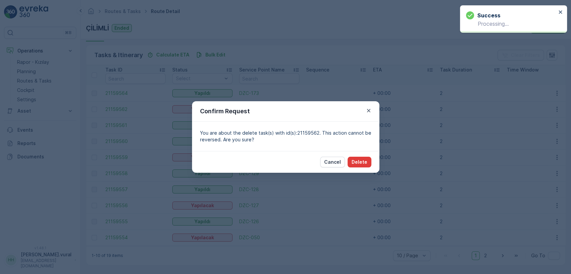
click at [358, 159] on p "Delete" at bounding box center [360, 162] width 16 height 7
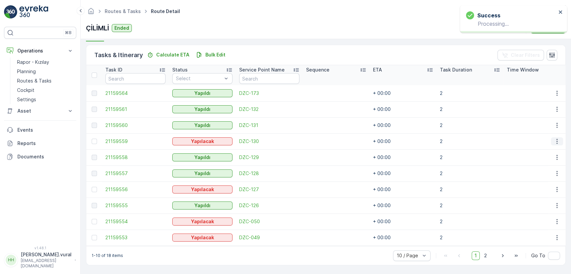
click at [556, 139] on icon "button" at bounding box center [557, 141] width 7 height 7
click at [537, 186] on span "Delete" at bounding box center [531, 189] width 15 height 7
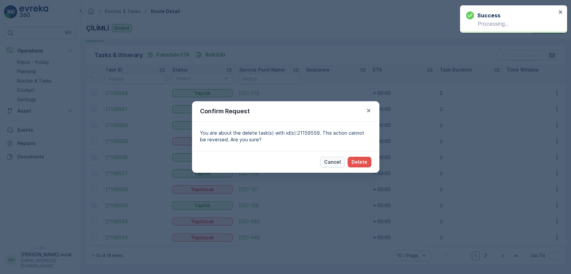
click at [340, 159] on p "Cancel" at bounding box center [332, 162] width 17 height 7
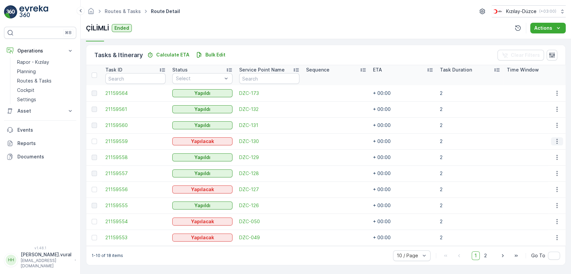
click at [554, 138] on icon "button" at bounding box center [557, 141] width 7 height 7
click at [538, 186] on div "Delete" at bounding box center [546, 188] width 51 height 9
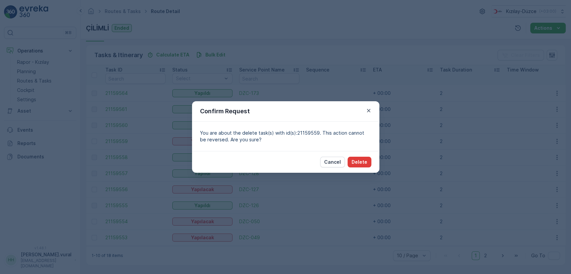
click at [358, 160] on p "Delete" at bounding box center [360, 162] width 16 height 7
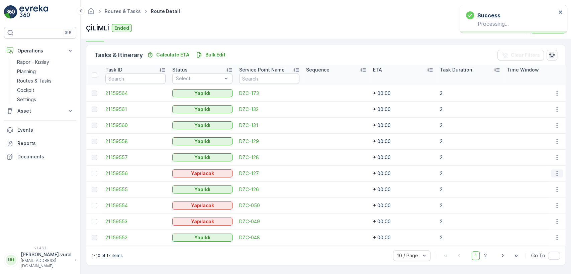
click at [556, 171] on icon "button" at bounding box center [556, 173] width 1 height 5
click at [539, 219] on div "Delete" at bounding box center [546, 220] width 51 height 9
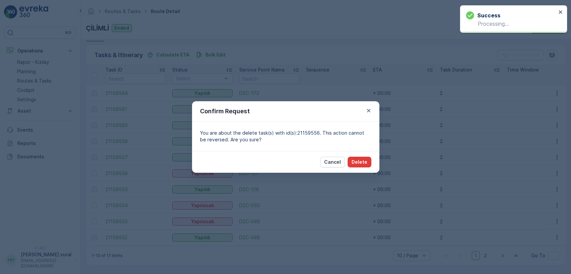
click at [366, 165] on button "Delete" at bounding box center [360, 162] width 24 height 11
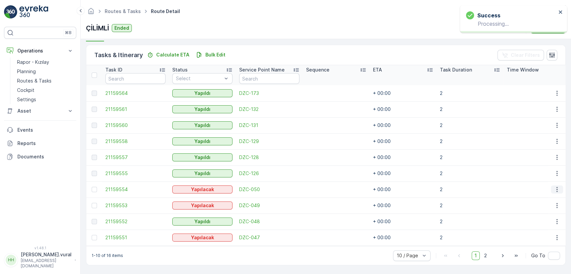
click at [556, 186] on icon "button" at bounding box center [557, 189] width 7 height 7
click at [532, 234] on span "Delete" at bounding box center [531, 237] width 15 height 7
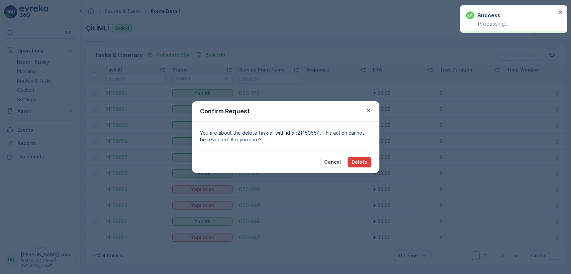
click at [368, 164] on button "Delete" at bounding box center [360, 162] width 24 height 11
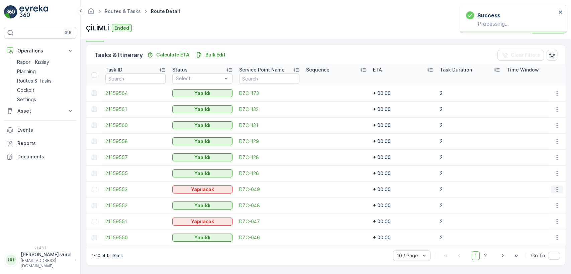
click at [555, 188] on icon "button" at bounding box center [557, 189] width 7 height 7
click at [543, 236] on div "Delete" at bounding box center [546, 237] width 51 height 9
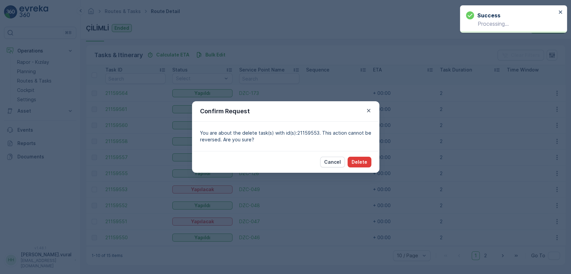
click at [362, 160] on p "Delete" at bounding box center [360, 162] width 16 height 7
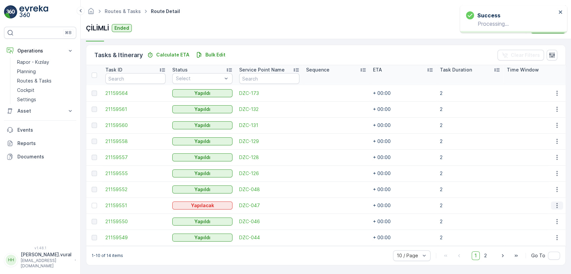
click at [551, 202] on button "button" at bounding box center [557, 206] width 12 height 8
click at [531, 250] on span "Delete" at bounding box center [531, 253] width 15 height 7
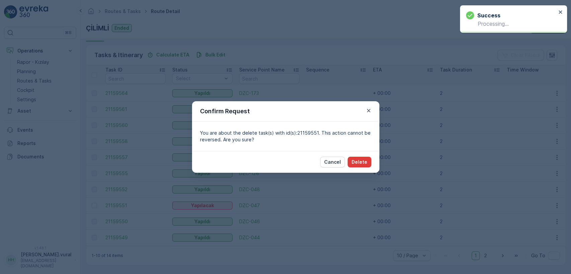
click at [355, 160] on p "Delete" at bounding box center [360, 162] width 16 height 7
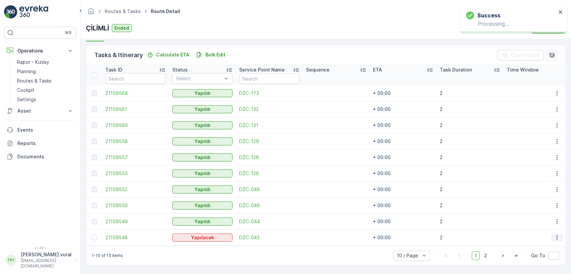
click at [554, 238] on icon "button" at bounding box center [557, 238] width 7 height 7
click at [546, 224] on div "Delete" at bounding box center [546, 224] width 51 height 9
click at [554, 235] on icon "button" at bounding box center [557, 238] width 7 height 7
click at [538, 228] on div "Delete" at bounding box center [546, 224] width 51 height 9
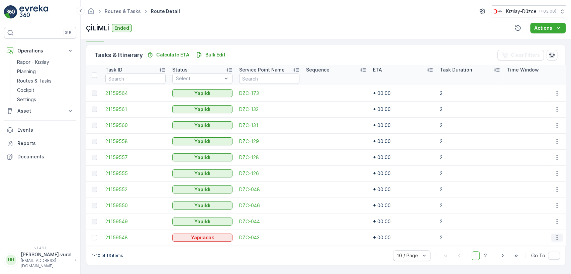
click at [557, 235] on icon "button" at bounding box center [557, 238] width 7 height 7
click at [538, 227] on span "Delete" at bounding box center [531, 224] width 15 height 7
click at [559, 235] on button "button" at bounding box center [557, 238] width 12 height 8
click at [537, 223] on span "Delete" at bounding box center [531, 224] width 15 height 7
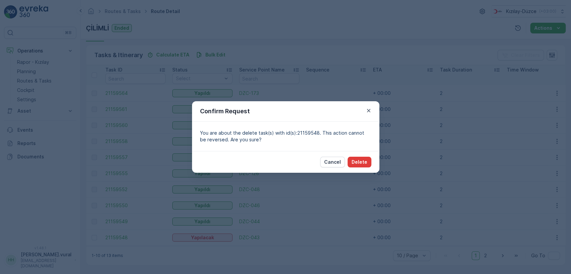
click at [367, 160] on p "Delete" at bounding box center [360, 162] width 16 height 7
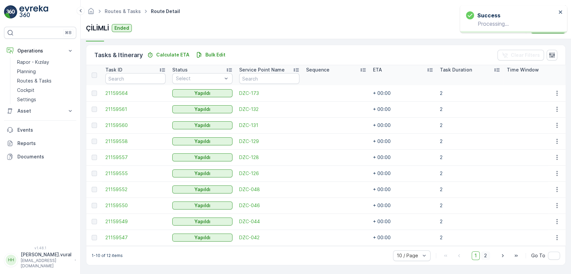
click at [488, 256] on span "2" at bounding box center [485, 256] width 9 height 9
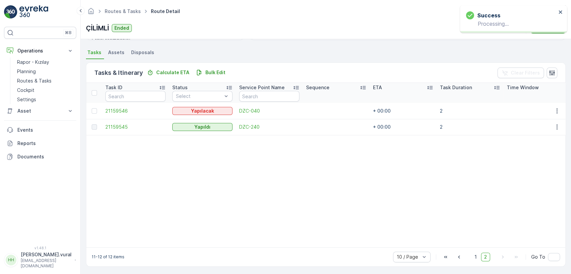
scroll to position [143, 0]
click at [554, 102] on td at bounding box center [557, 110] width 18 height 16
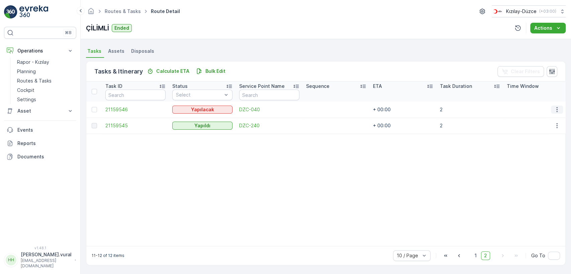
click at [555, 106] on icon "button" at bounding box center [557, 109] width 7 height 7
click at [538, 156] on div "Delete" at bounding box center [546, 156] width 51 height 9
click at [554, 106] on icon "button" at bounding box center [557, 109] width 7 height 7
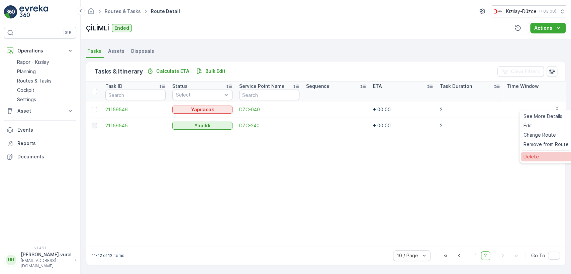
click at [535, 153] on div "Delete" at bounding box center [546, 156] width 51 height 9
click at [557, 106] on icon "button" at bounding box center [557, 109] width 7 height 7
click at [539, 156] on div "Delete" at bounding box center [546, 156] width 51 height 9
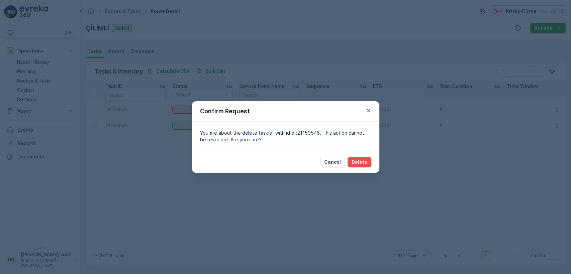
click at [371, 163] on div "Cancel Delete" at bounding box center [285, 162] width 187 height 22
click at [363, 163] on p "Delete" at bounding box center [360, 162] width 16 height 7
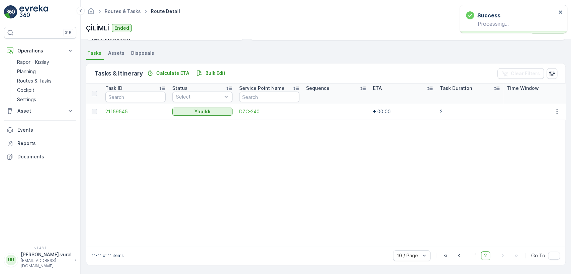
scroll to position [141, 0]
click at [54, 82] on link "Routes & Tasks" at bounding box center [45, 80] width 62 height 9
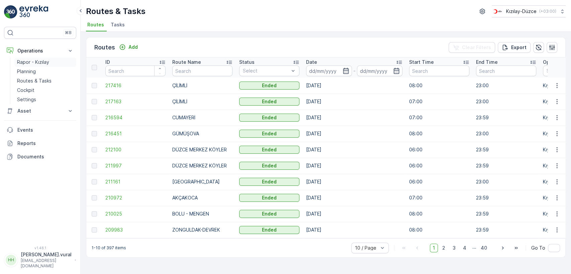
click at [44, 62] on p "Rapor - Kızılay" at bounding box center [33, 62] width 32 height 7
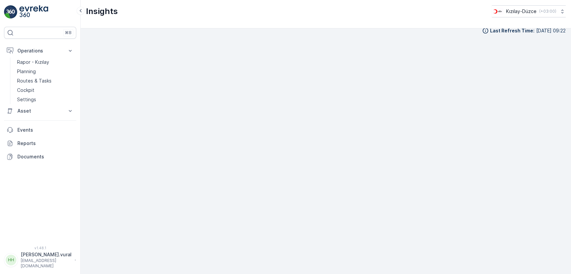
scroll to position [7, 0]
